Goal: Check status: Check status

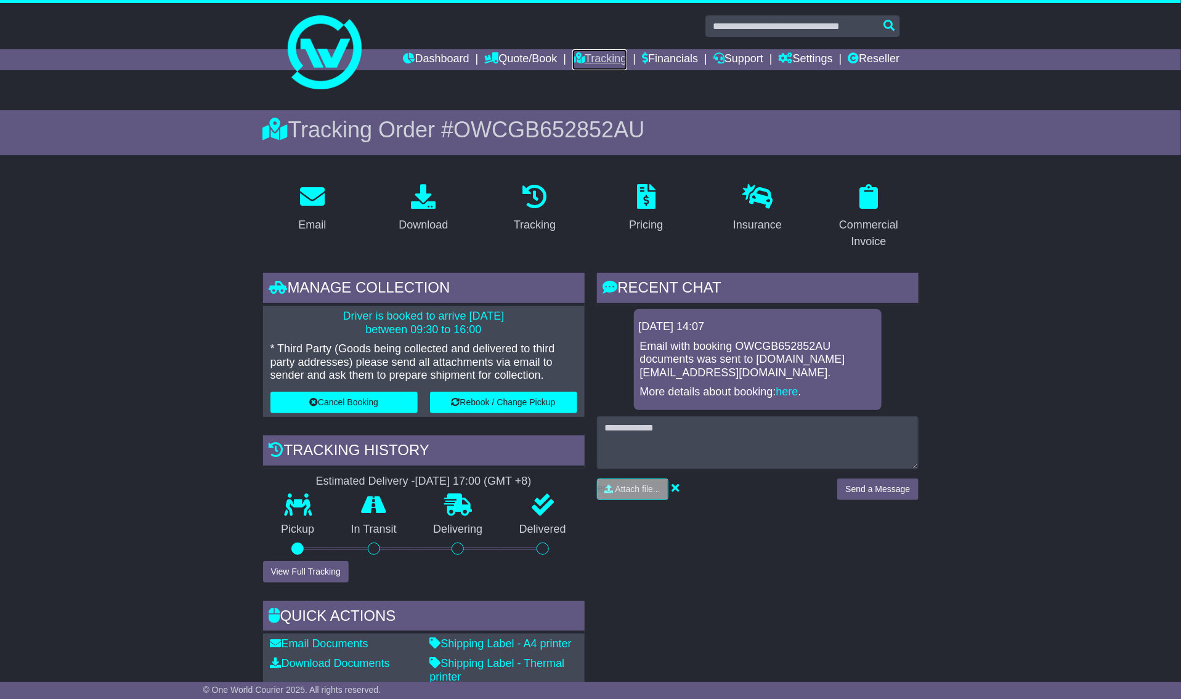
click at [596, 57] on link "Tracking" at bounding box center [599, 59] width 54 height 21
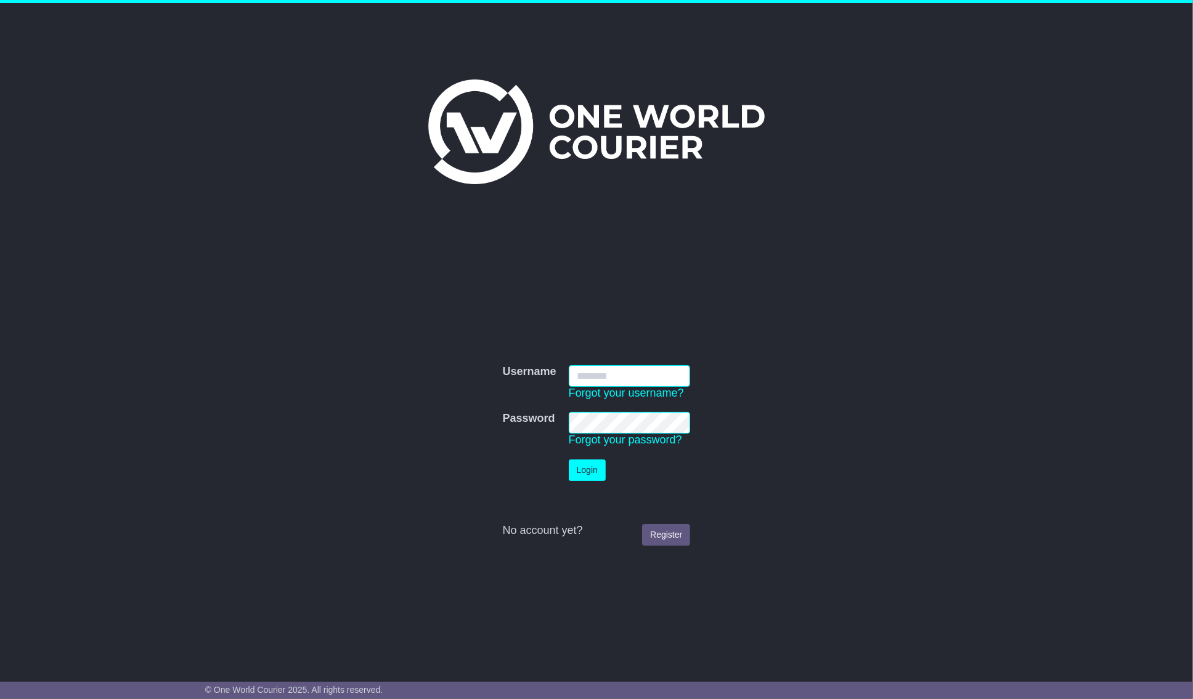
type input "**********"
drag, startPoint x: 591, startPoint y: 471, endPoint x: 595, endPoint y: 443, distance: 28.0
click at [591, 470] on button "Login" at bounding box center [587, 471] width 37 height 22
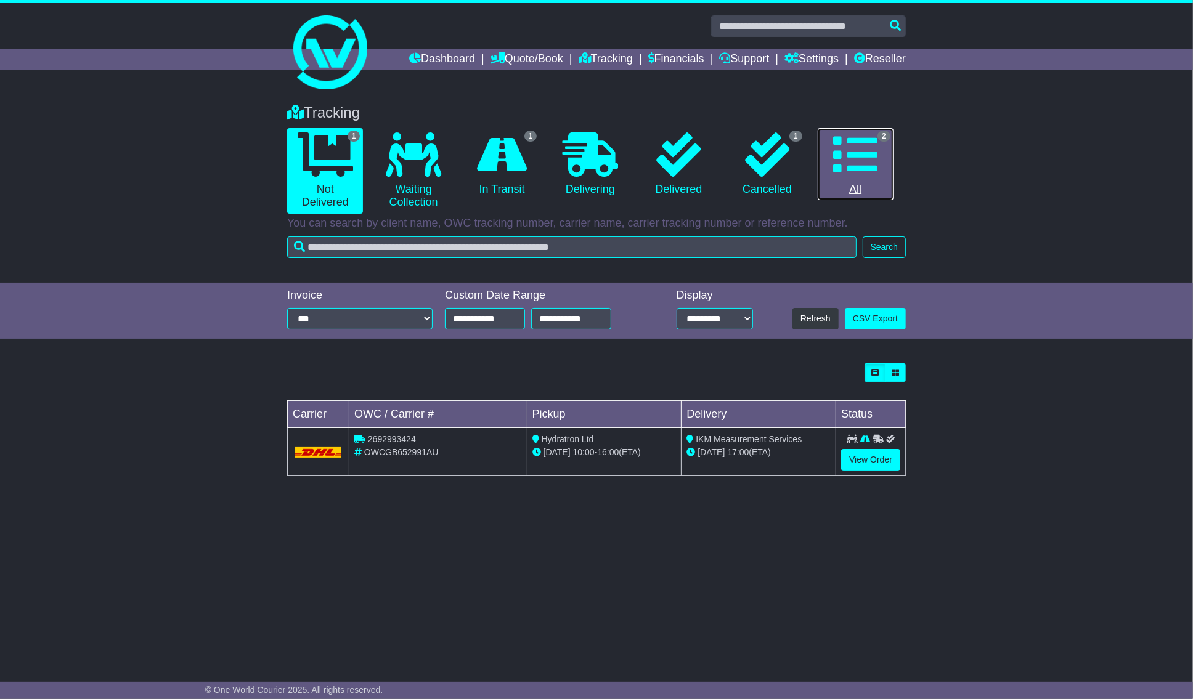
click at [854, 168] on icon at bounding box center [855, 154] width 44 height 44
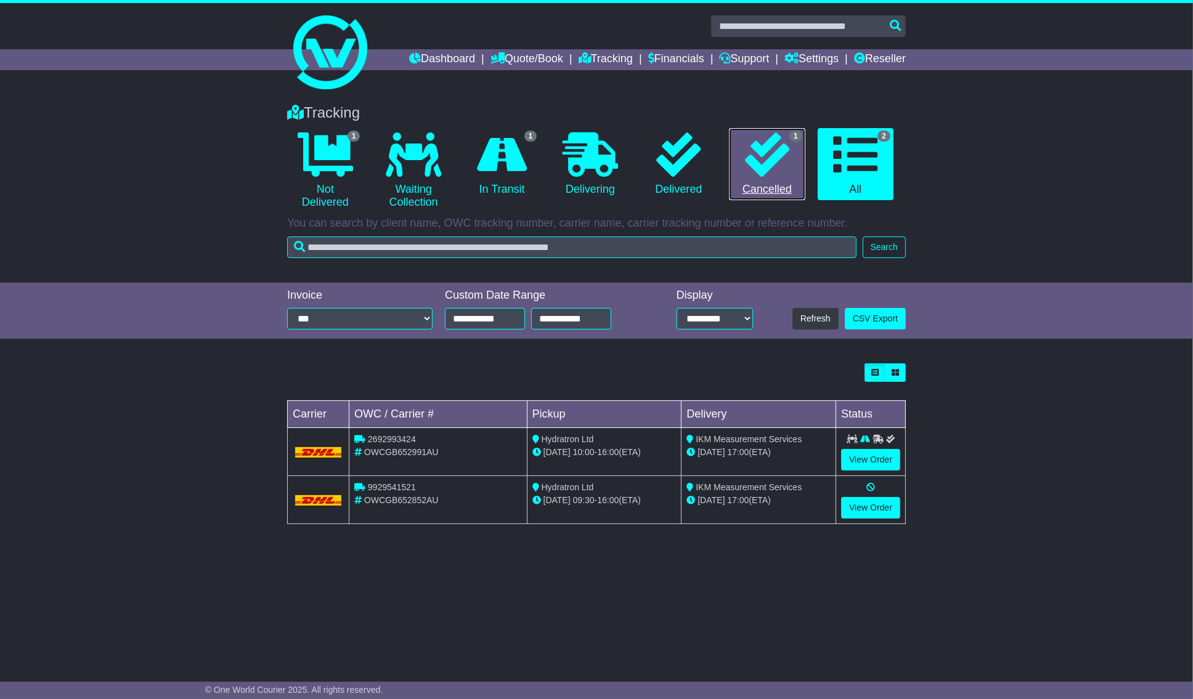
click at [797, 167] on link "1 Cancelled" at bounding box center [767, 164] width 76 height 73
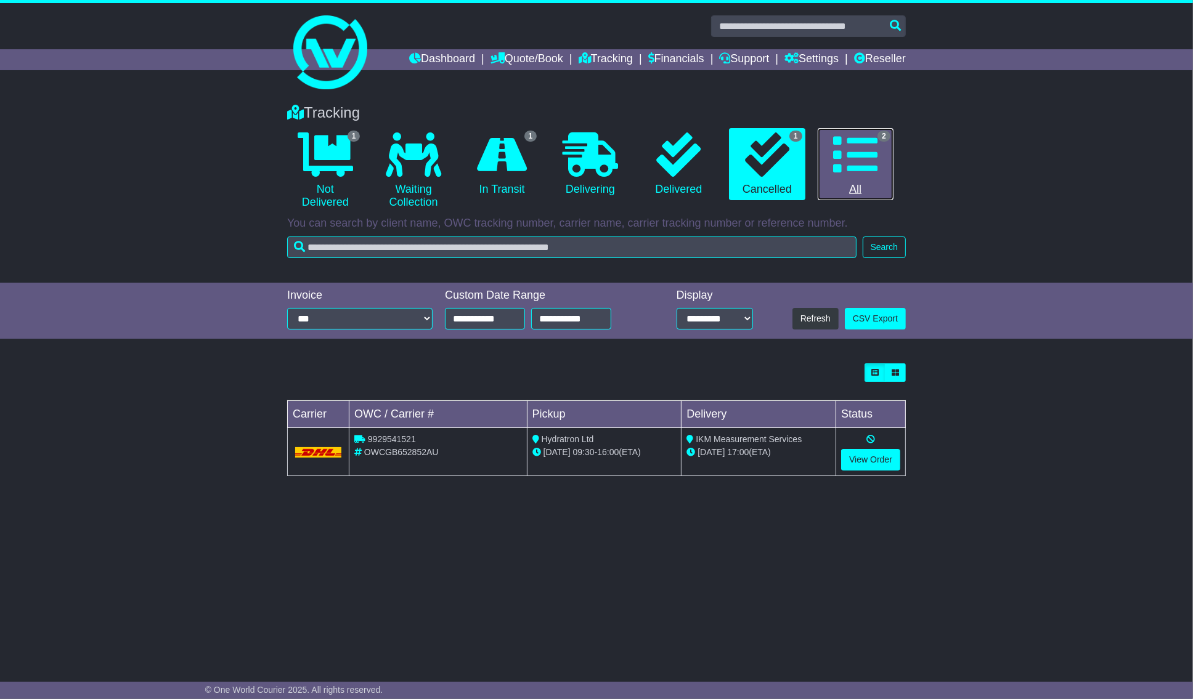
click at [867, 178] on link "2 All" at bounding box center [856, 164] width 76 height 73
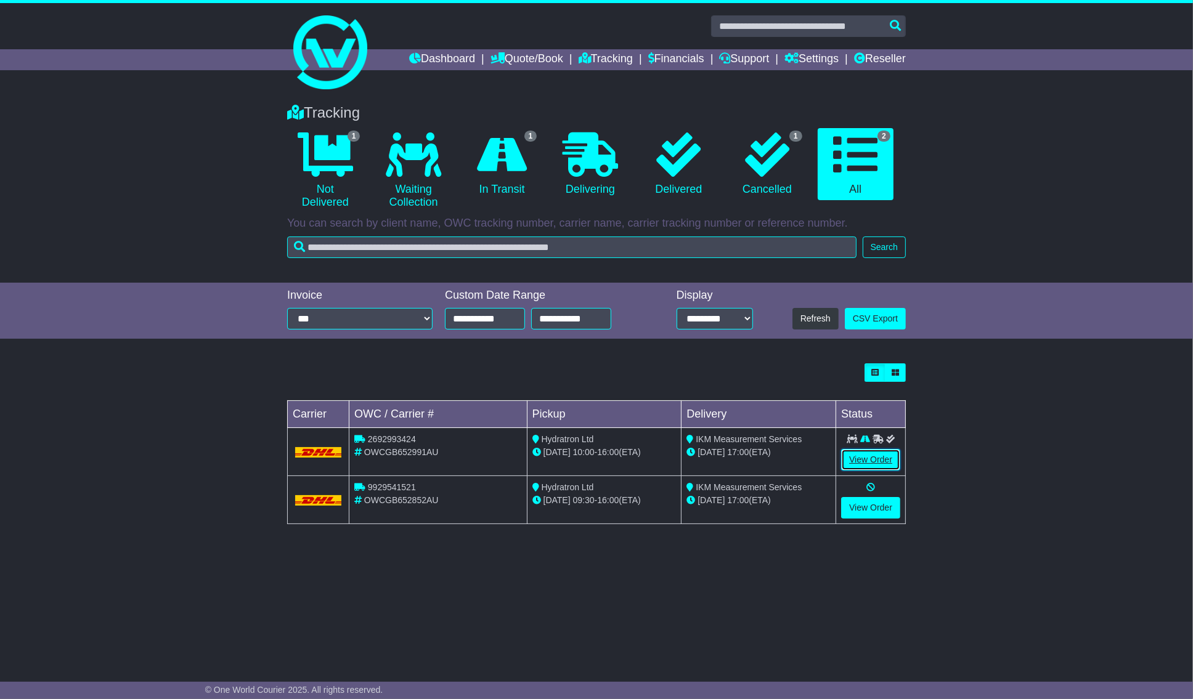
click at [867, 458] on link "View Order" at bounding box center [870, 460] width 59 height 22
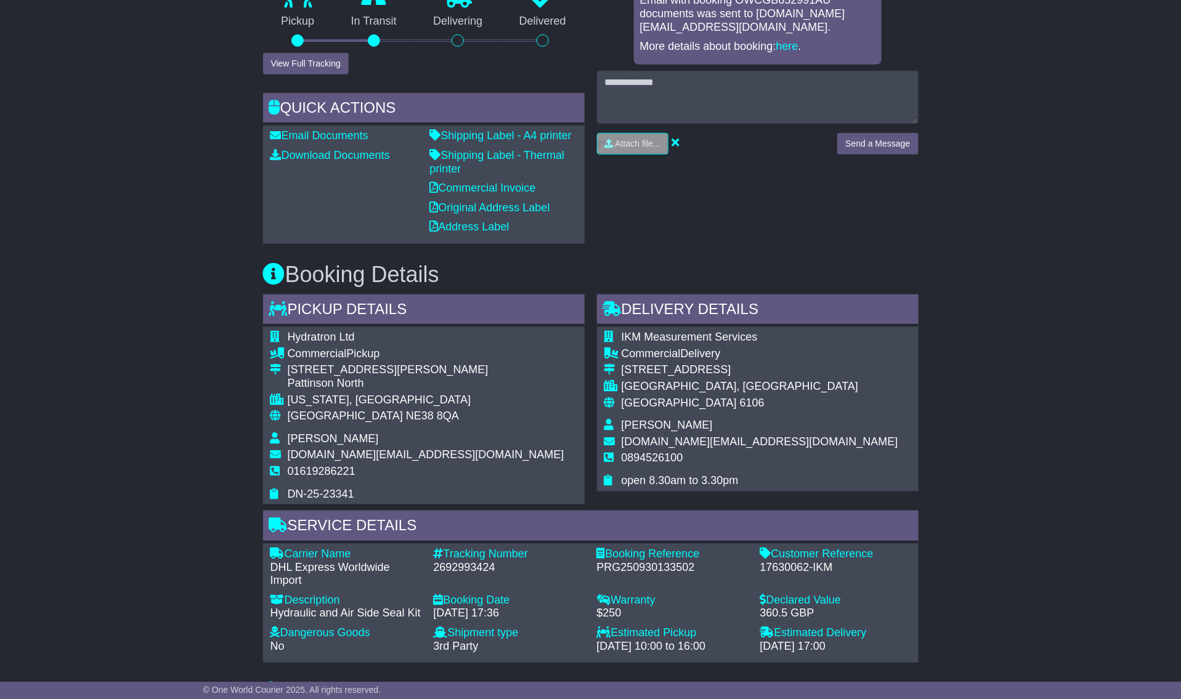
scroll to position [413, 0]
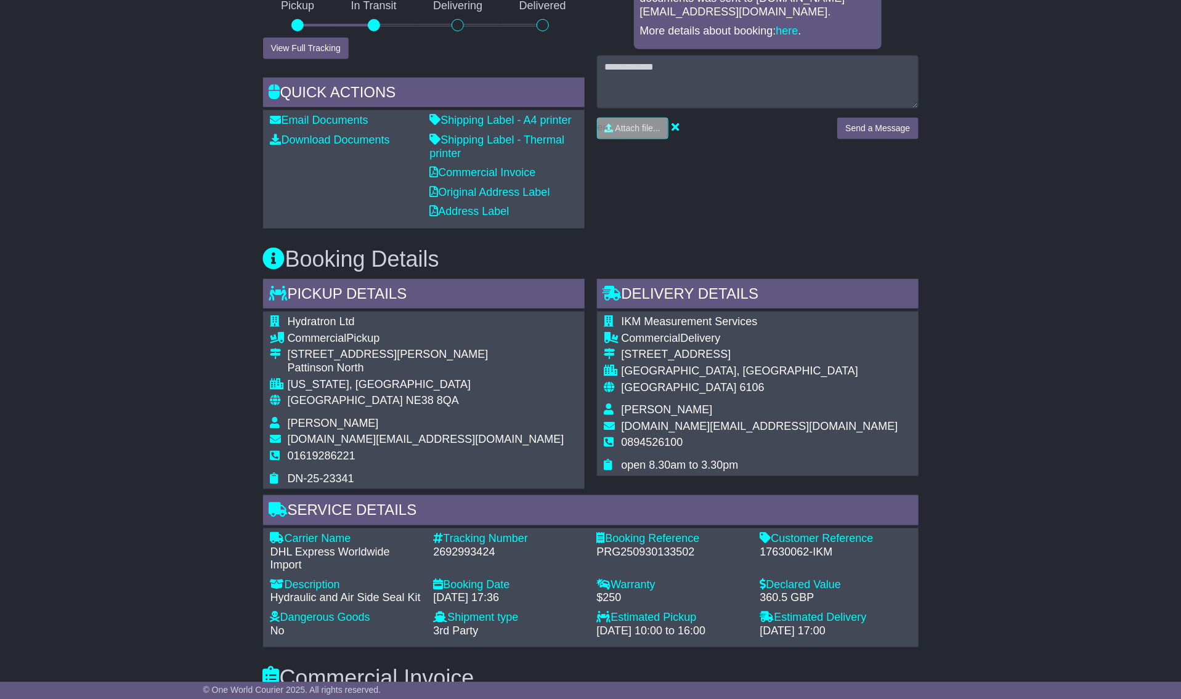
click at [481, 546] on div "2692993424" at bounding box center [509, 553] width 151 height 14
click at [474, 546] on div "2692993424" at bounding box center [509, 553] width 151 height 14
copy div "2692993424"
click at [463, 546] on div "2692993424" at bounding box center [509, 553] width 151 height 14
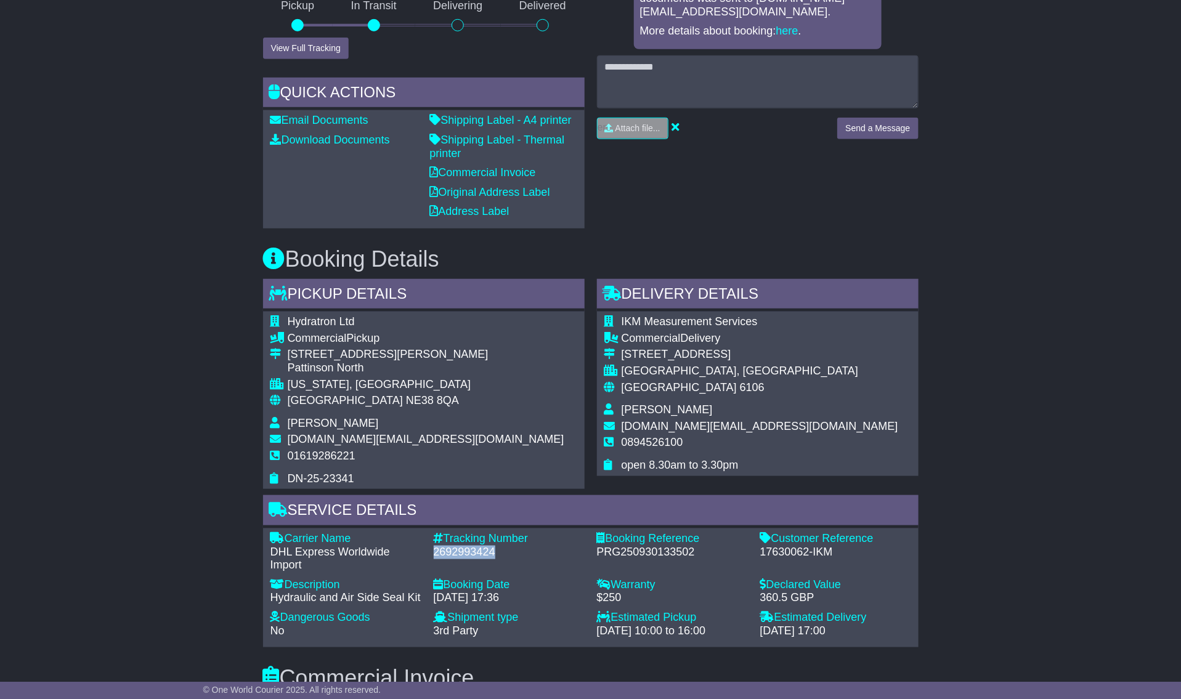
click at [463, 546] on div "2692993424" at bounding box center [509, 553] width 151 height 14
